Goal: Task Accomplishment & Management: Manage account settings

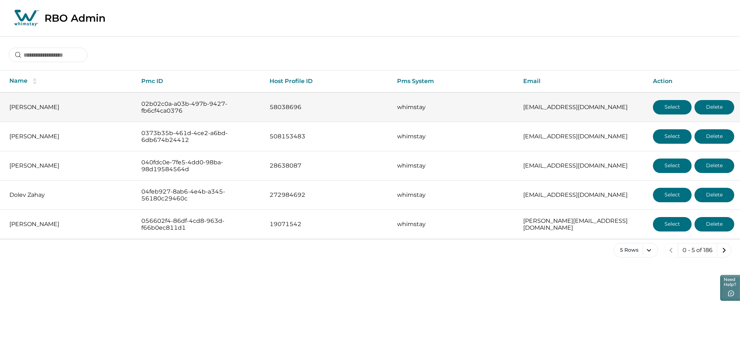
click at [668, 104] on button "Select" at bounding box center [672, 107] width 39 height 14
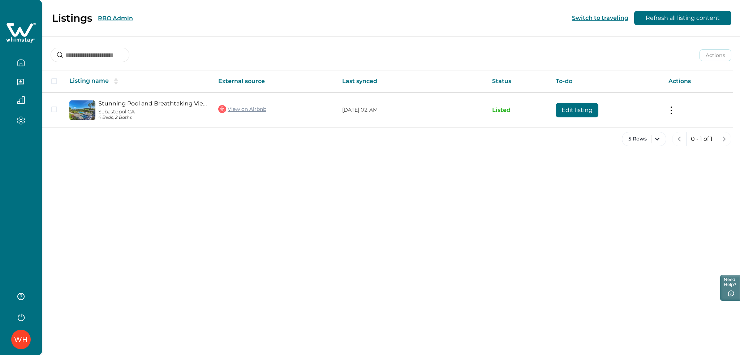
click at [24, 33] on icon at bounding box center [21, 33] width 30 height 22
click at [19, 35] on icon at bounding box center [21, 33] width 30 height 22
click at [133, 178] on div "Listings RBO Admin Switch to traveling Refresh all listing content Actions Acti…" at bounding box center [391, 177] width 698 height 355
click at [11, 186] on div "WH" at bounding box center [21, 177] width 42 height 355
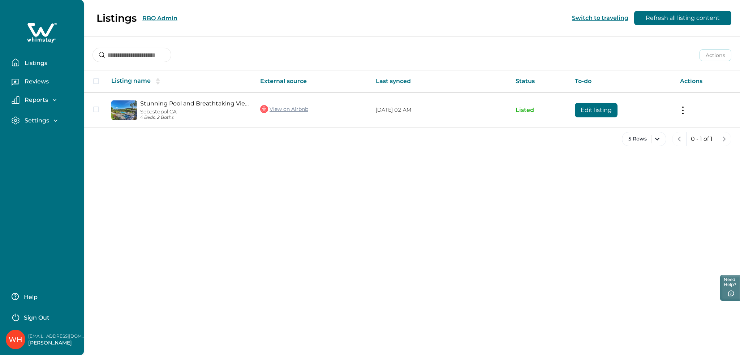
click at [161, 18] on div "Listings RBO Admin Switch to traveling Refresh all listing content" at bounding box center [370, 18] width 740 height 36
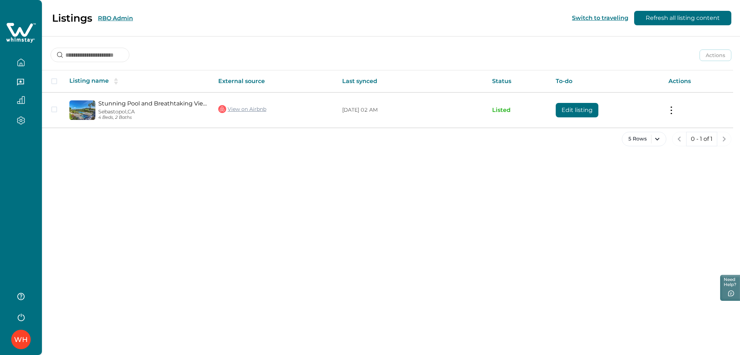
click at [119, 19] on button "RBO Admin" at bounding box center [115, 18] width 35 height 7
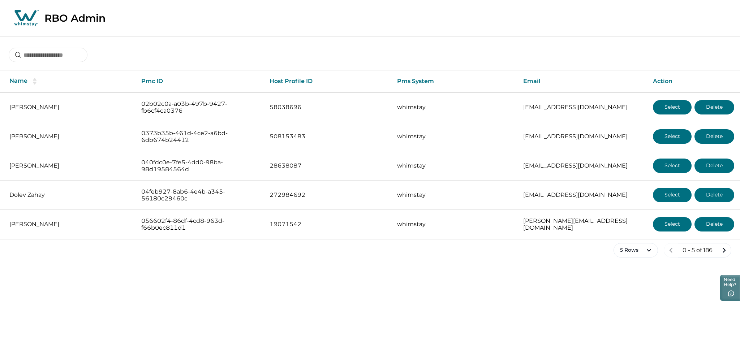
click at [25, 18] on icon at bounding box center [25, 16] width 22 height 12
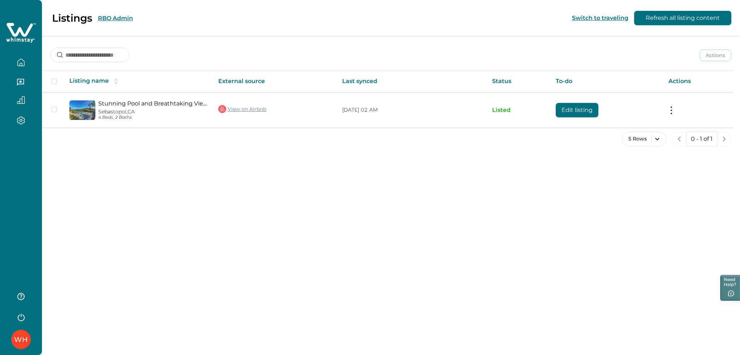
click at [116, 18] on button "RBO Admin" at bounding box center [115, 18] width 35 height 7
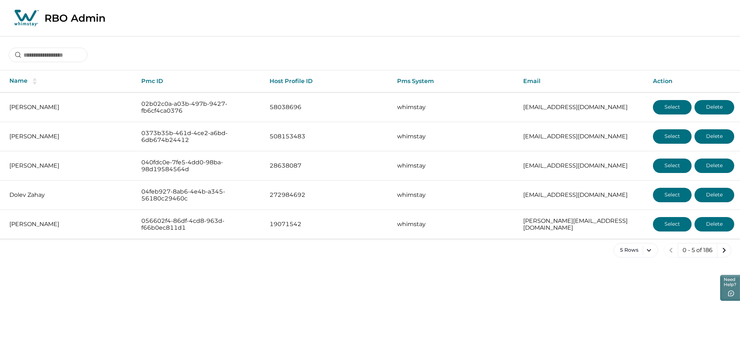
click at [30, 20] on icon at bounding box center [25, 16] width 22 height 12
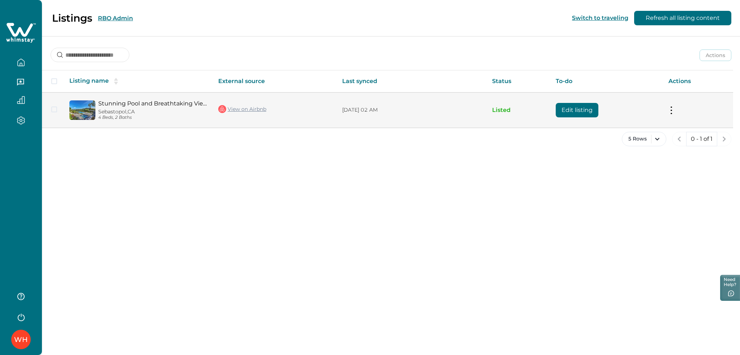
click at [564, 105] on button "Edit listing" at bounding box center [577, 110] width 43 height 14
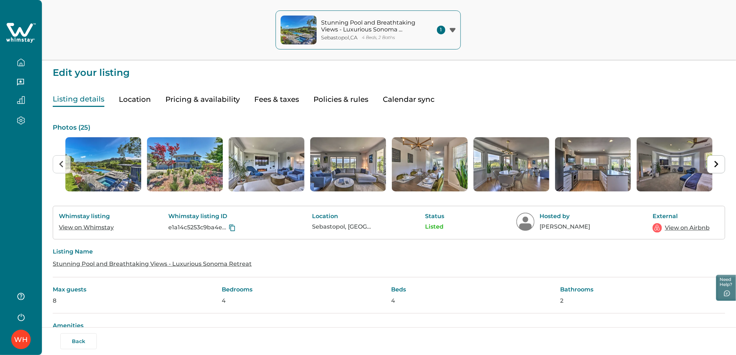
click at [22, 34] on icon at bounding box center [20, 30] width 26 height 14
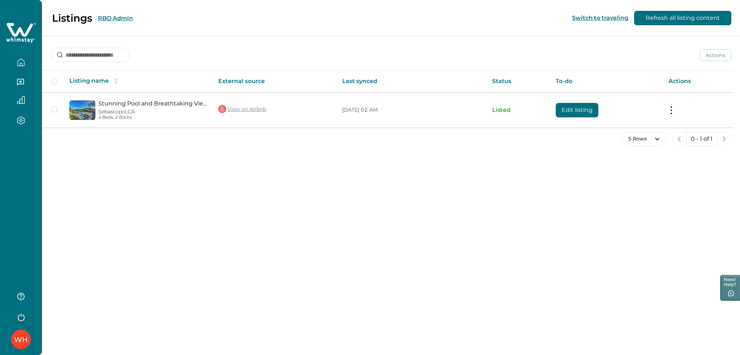
click at [118, 17] on button "RBO Admin" at bounding box center [115, 18] width 35 height 7
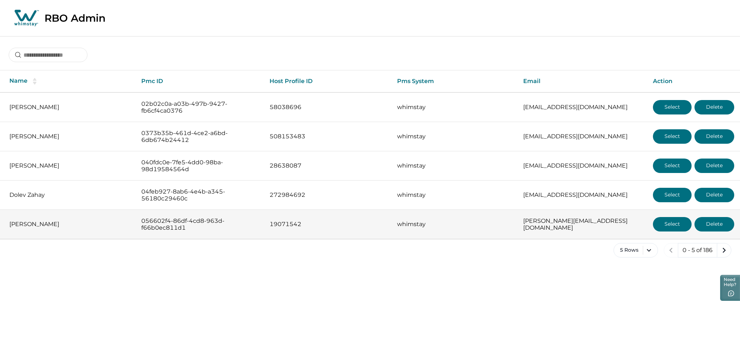
click at [666, 226] on button "Select" at bounding box center [672, 224] width 39 height 14
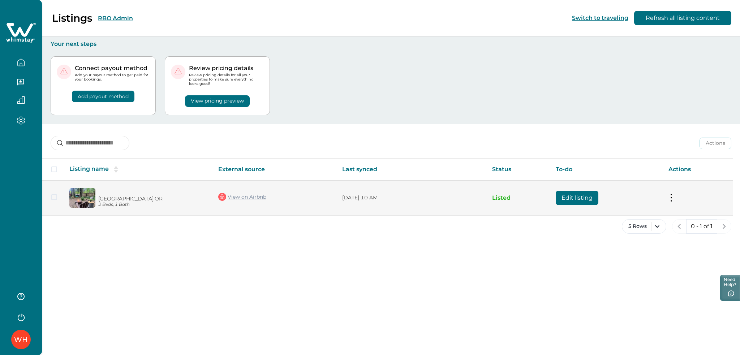
click at [564, 194] on button "Edit listing" at bounding box center [577, 198] width 43 height 14
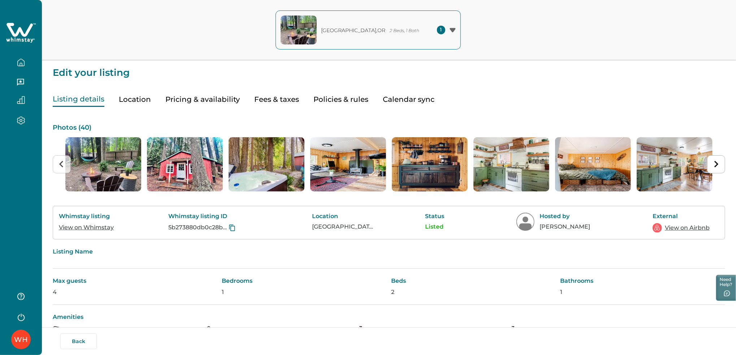
click at [22, 25] on icon at bounding box center [21, 33] width 30 height 22
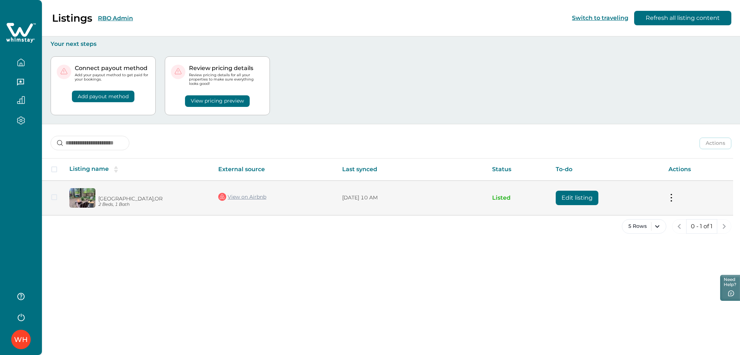
click at [580, 194] on button "Edit listing" at bounding box center [577, 198] width 43 height 14
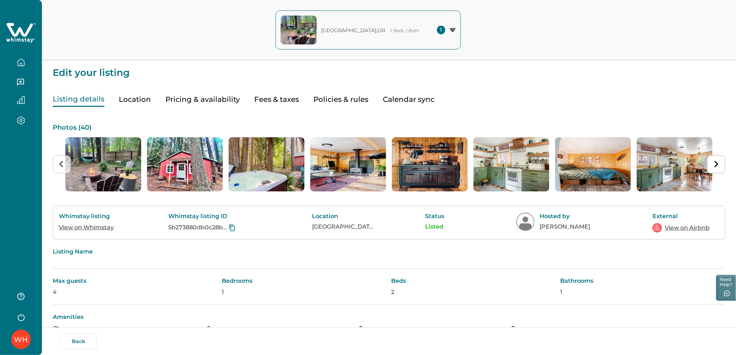
click at [19, 30] on icon at bounding box center [20, 30] width 26 height 14
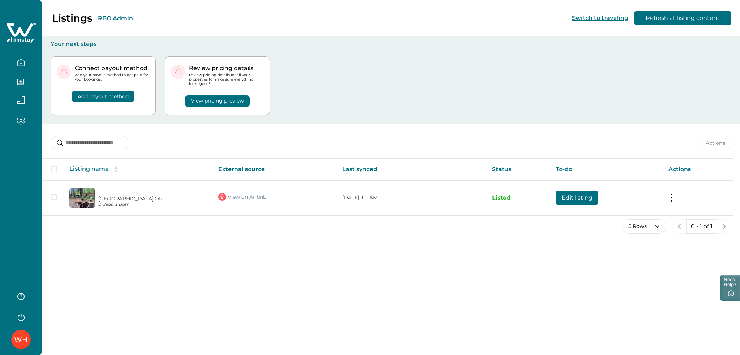
click at [118, 15] on button "RBO Admin" at bounding box center [115, 18] width 35 height 7
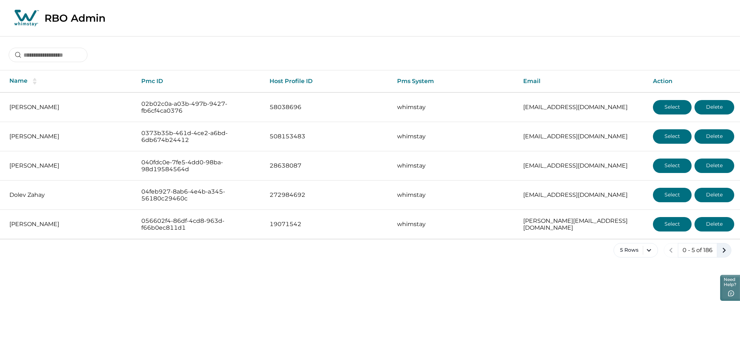
click at [725, 247] on icon "next page" at bounding box center [724, 250] width 10 height 10
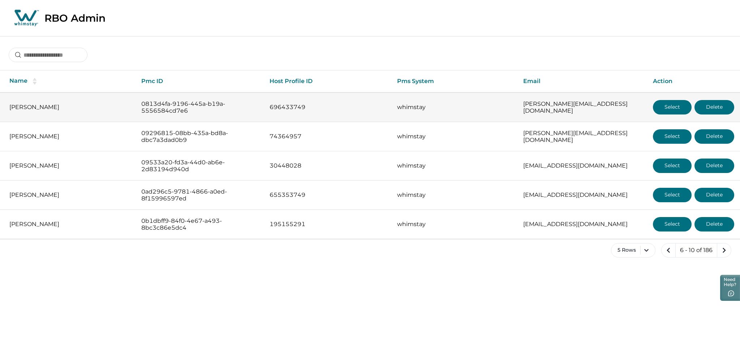
click at [663, 107] on button "Select" at bounding box center [672, 107] width 39 height 14
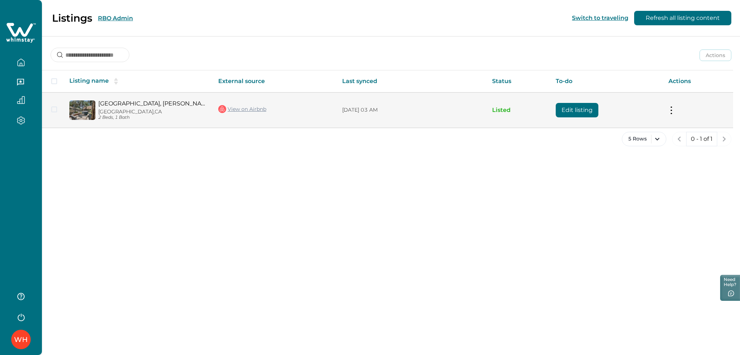
click at [561, 109] on button "Edit listing" at bounding box center [577, 110] width 43 height 14
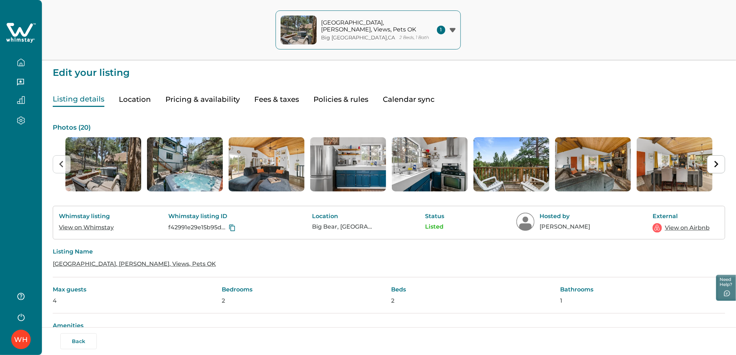
click at [19, 36] on icon at bounding box center [21, 33] width 30 height 22
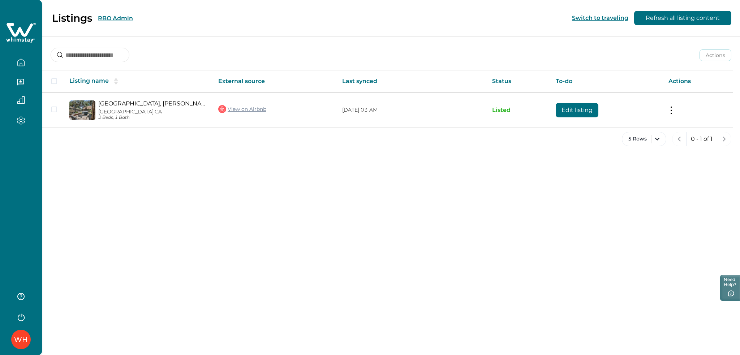
click at [105, 20] on button "RBO Admin" at bounding box center [115, 18] width 35 height 7
